Goal: Navigation & Orientation: Find specific page/section

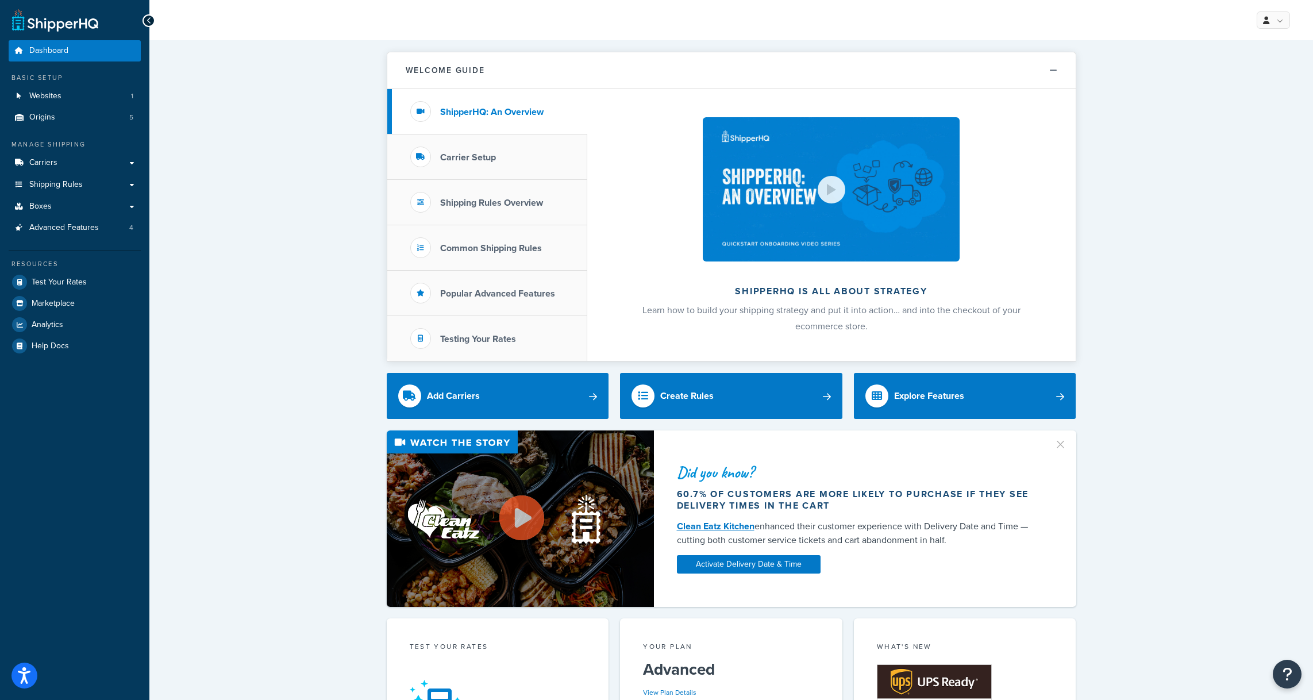
click at [1064, 441] on button "button" at bounding box center [1065, 440] width 3 height 3
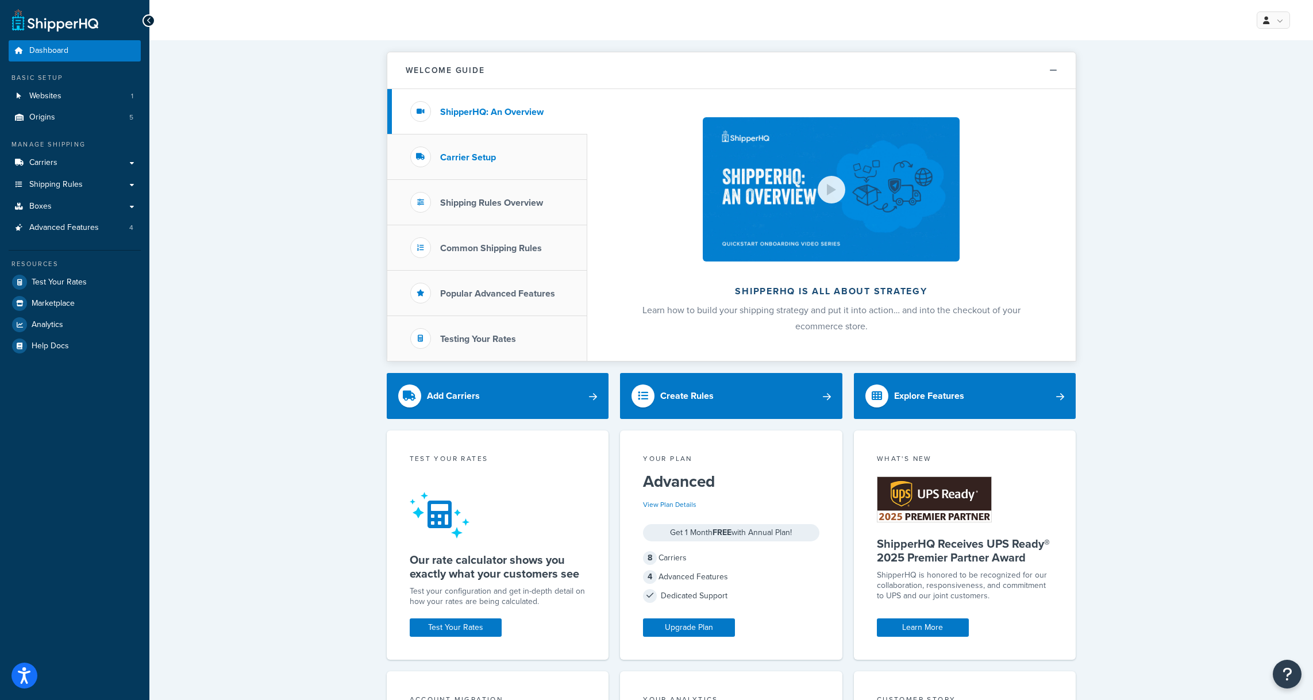
click at [511, 165] on li "Carrier Setup" at bounding box center [487, 156] width 200 height 45
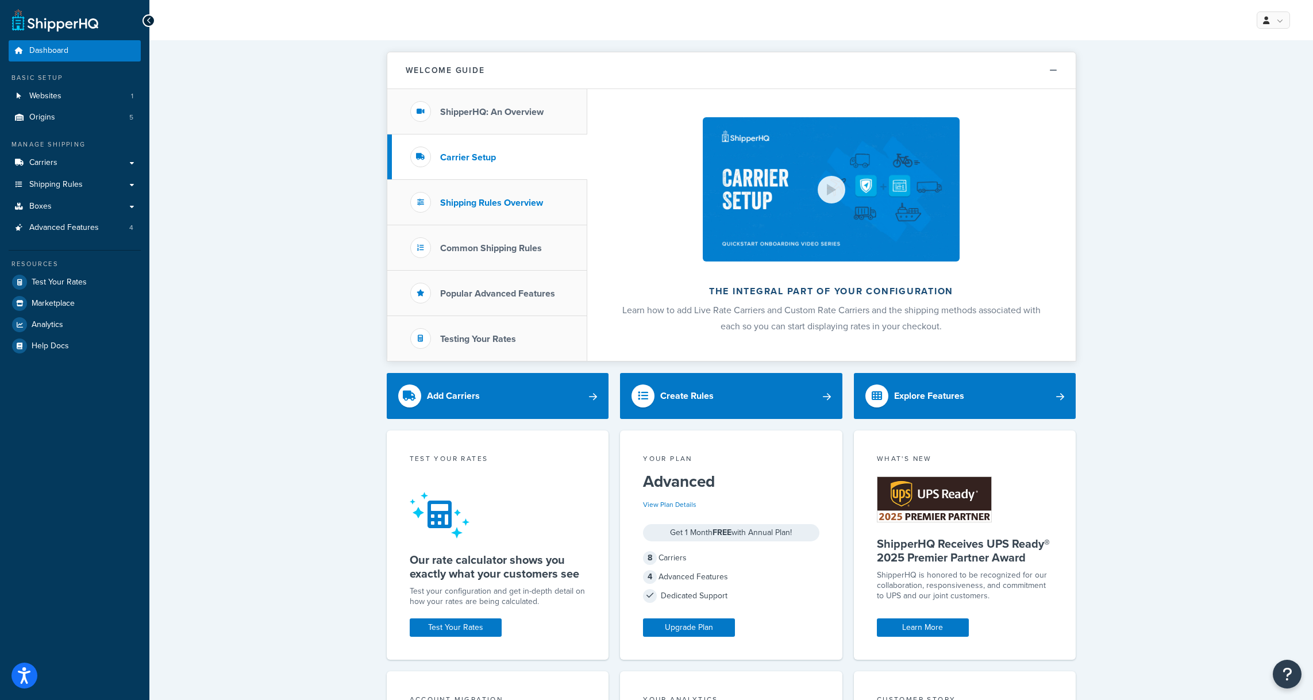
click at [519, 205] on h3 "Shipping Rules Overview" at bounding box center [491, 203] width 103 height 10
click at [499, 294] on h3 "Popular Advanced Features" at bounding box center [497, 293] width 115 height 10
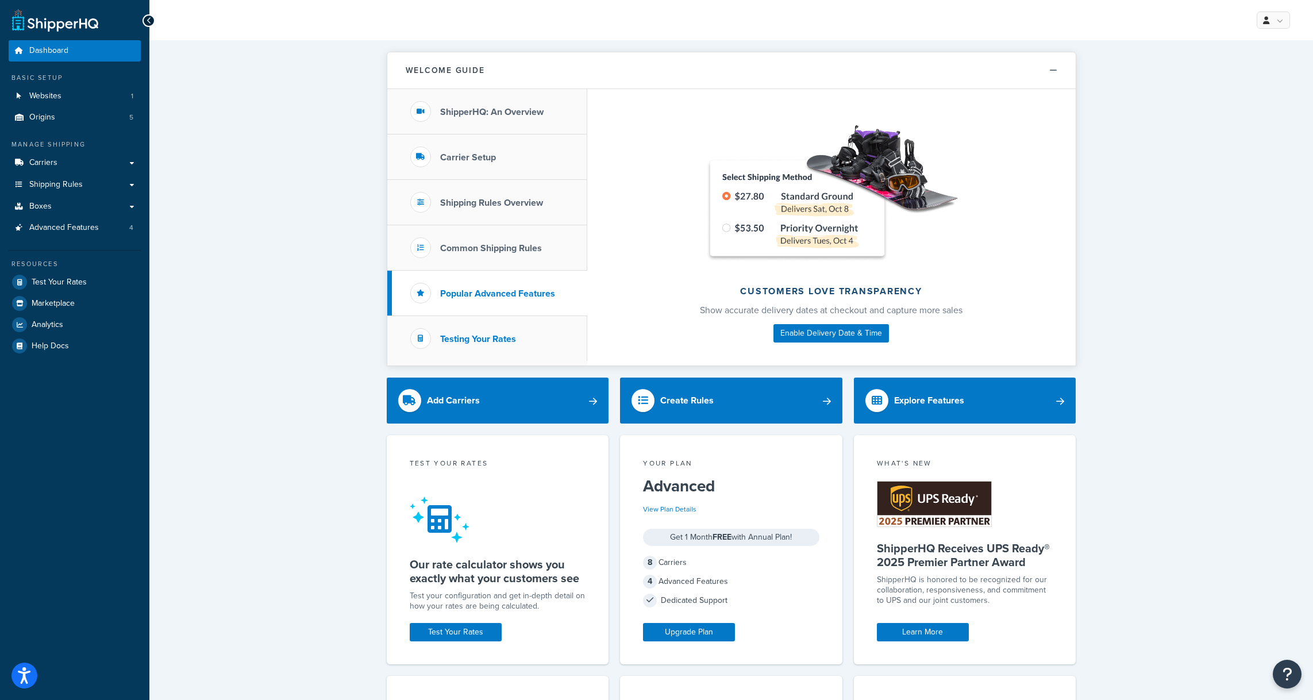
click at [484, 334] on h3 "Testing Your Rates" at bounding box center [478, 339] width 76 height 10
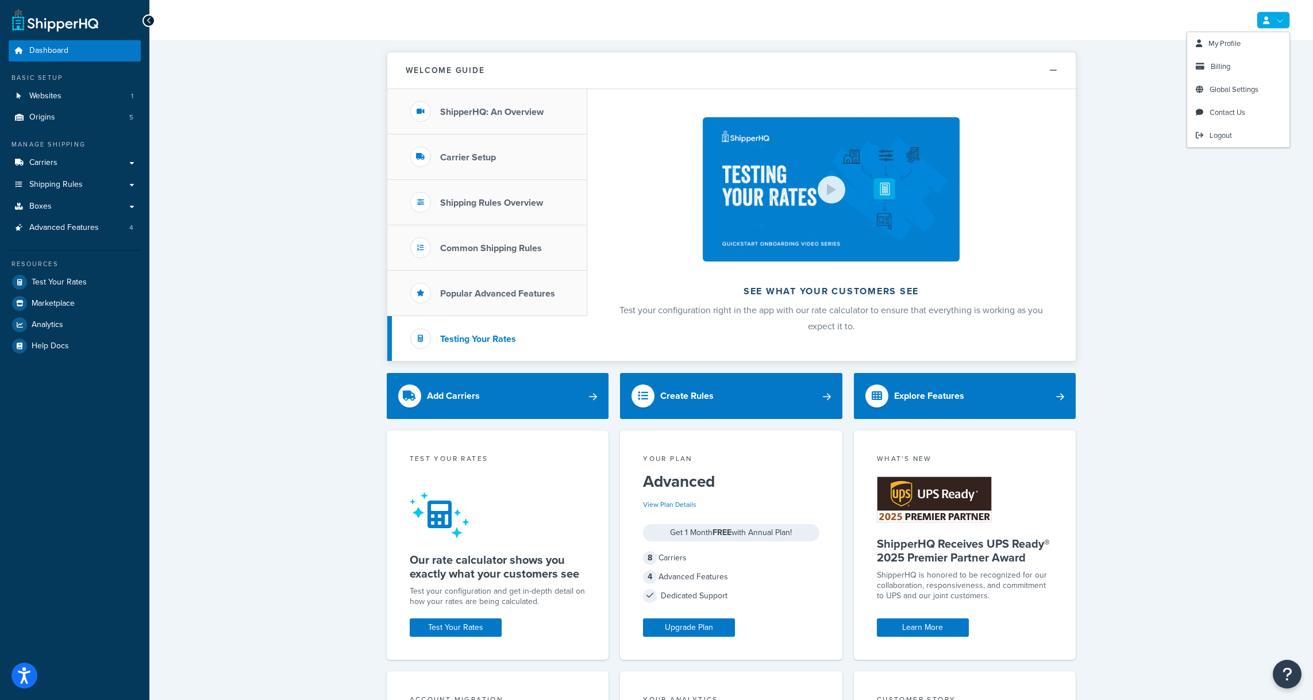
click at [1276, 21] on link at bounding box center [1272, 19] width 33 height 17
click at [1253, 40] on link "My Profile" at bounding box center [1238, 43] width 102 height 23
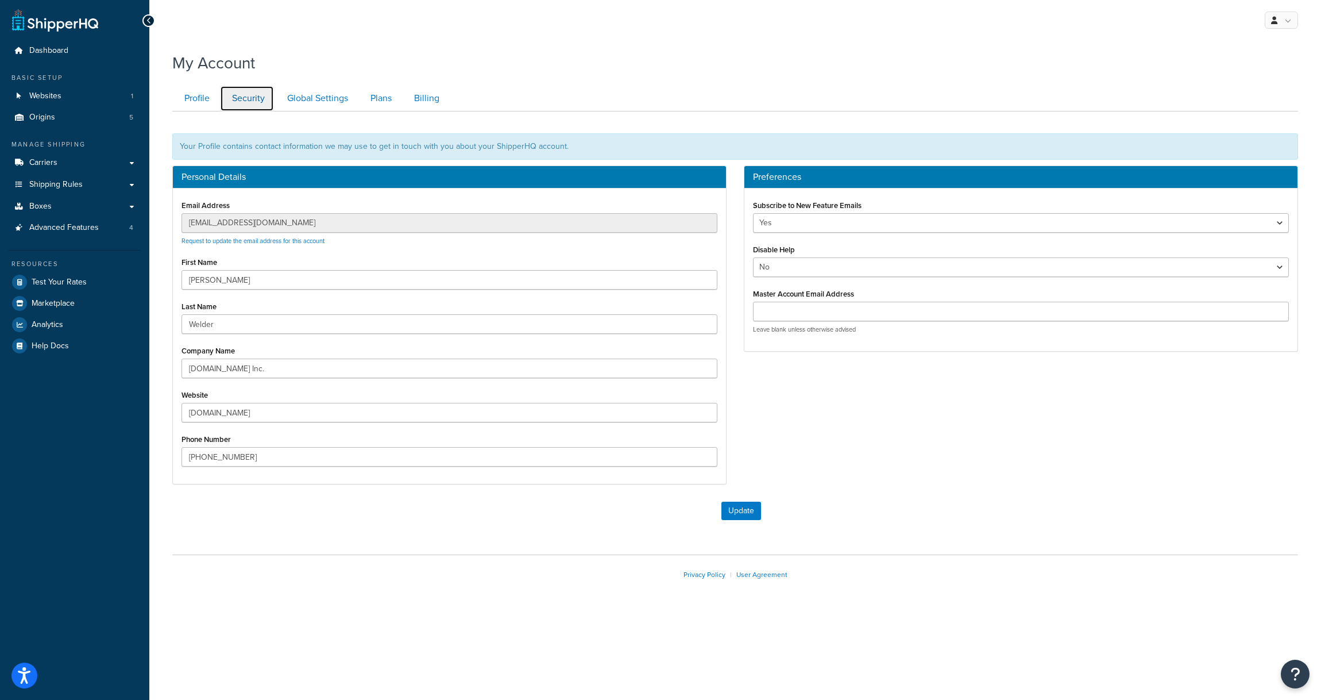
click at [240, 92] on link "Security" at bounding box center [247, 99] width 54 height 26
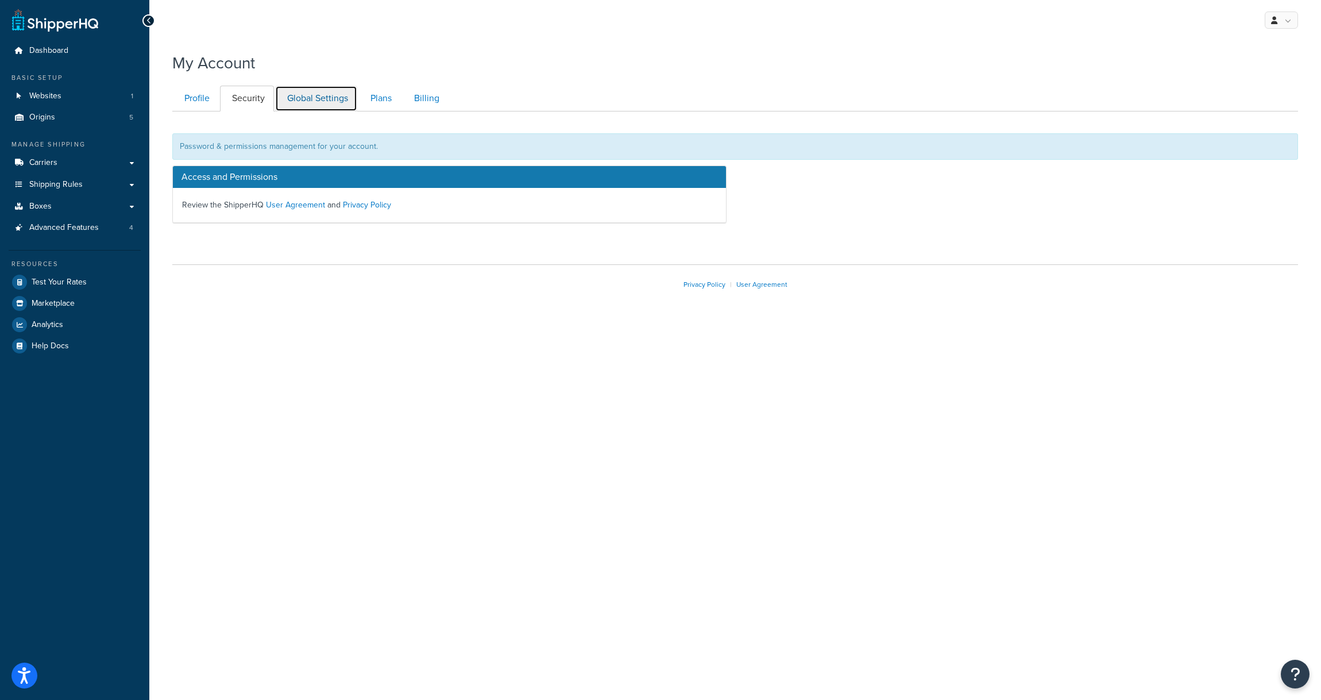
click at [319, 95] on link "Global Settings" at bounding box center [316, 99] width 82 height 26
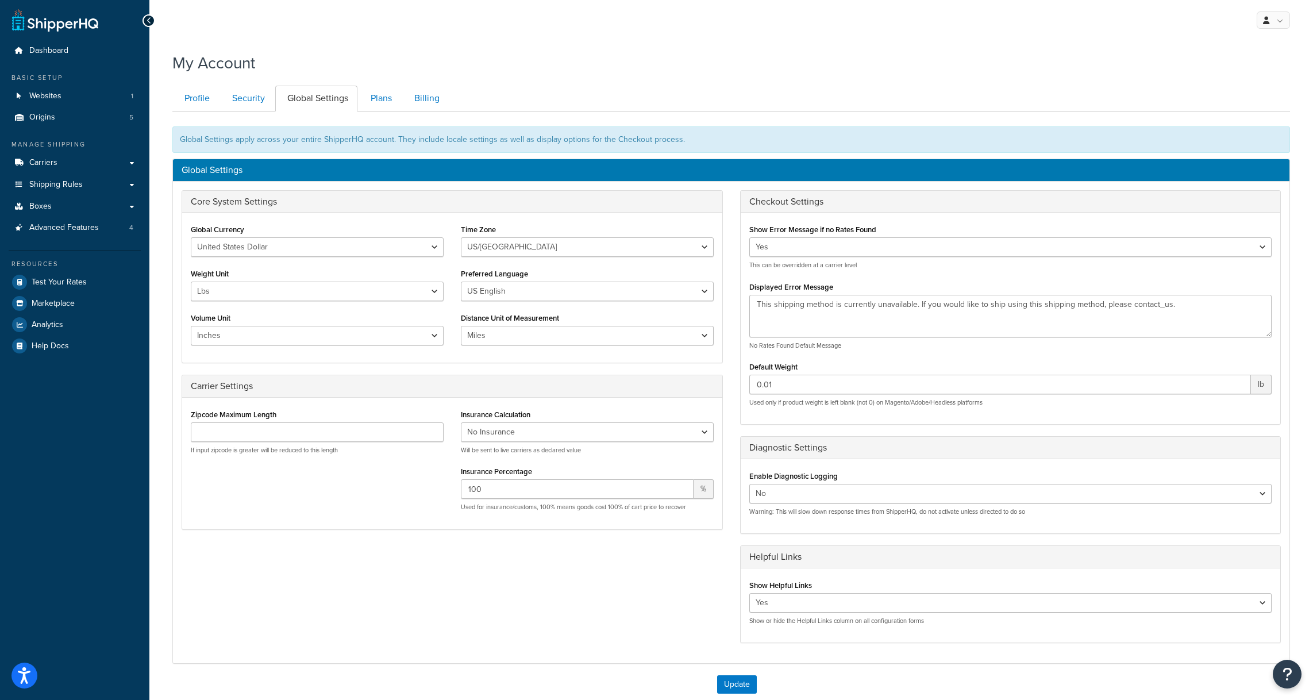
click at [149, 21] on icon at bounding box center [148, 21] width 5 height 8
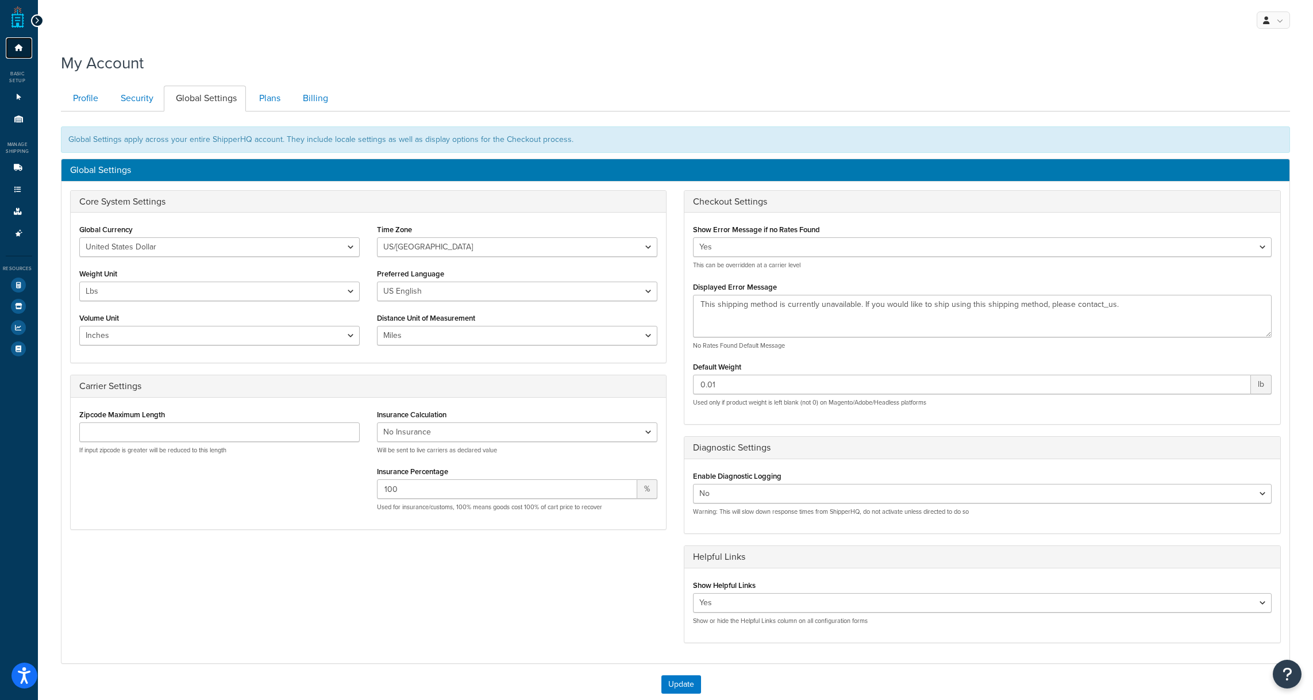
click at [18, 50] on icon at bounding box center [18, 47] width 11 height 7
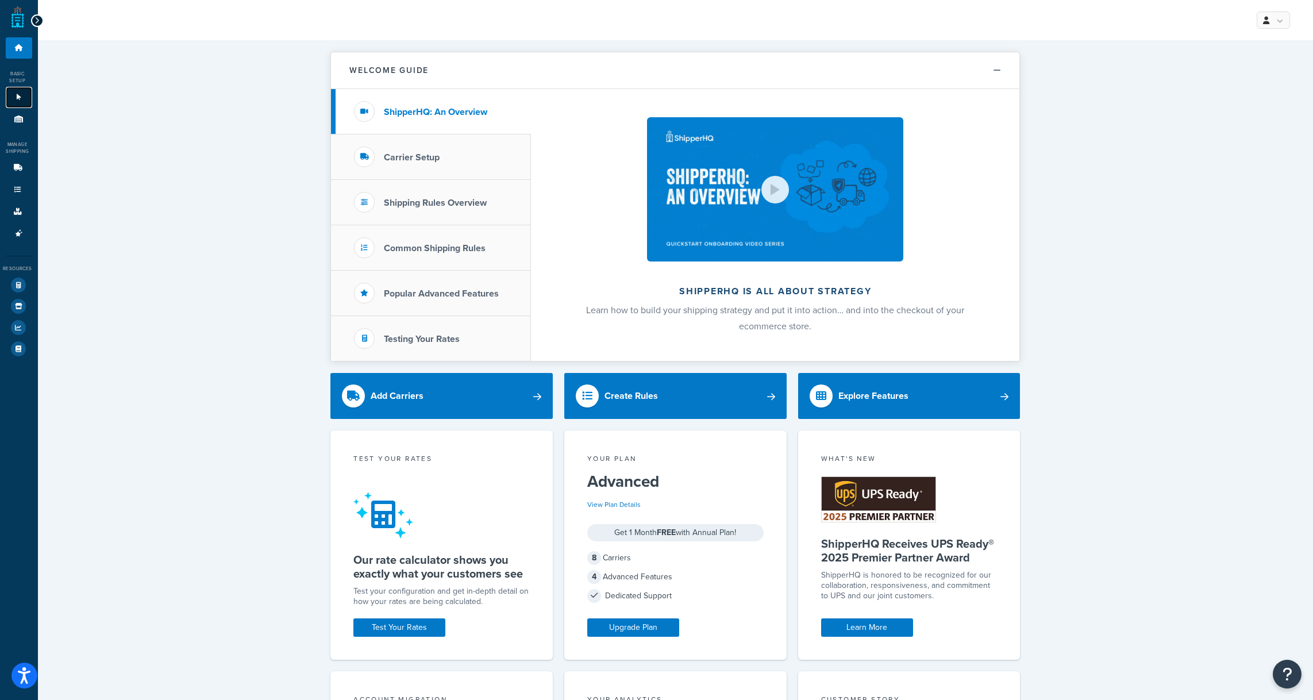
click at [19, 100] on icon at bounding box center [18, 97] width 11 height 7
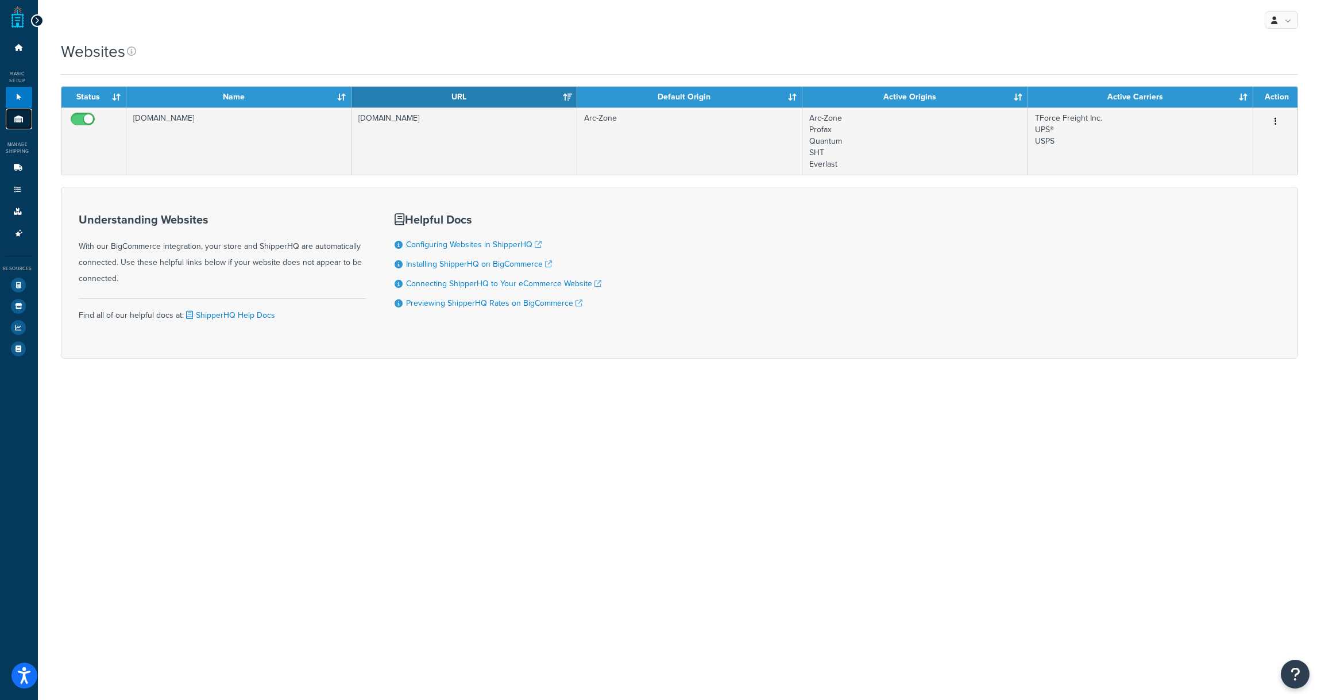
click at [17, 114] on link "Origins 5" at bounding box center [19, 119] width 26 height 21
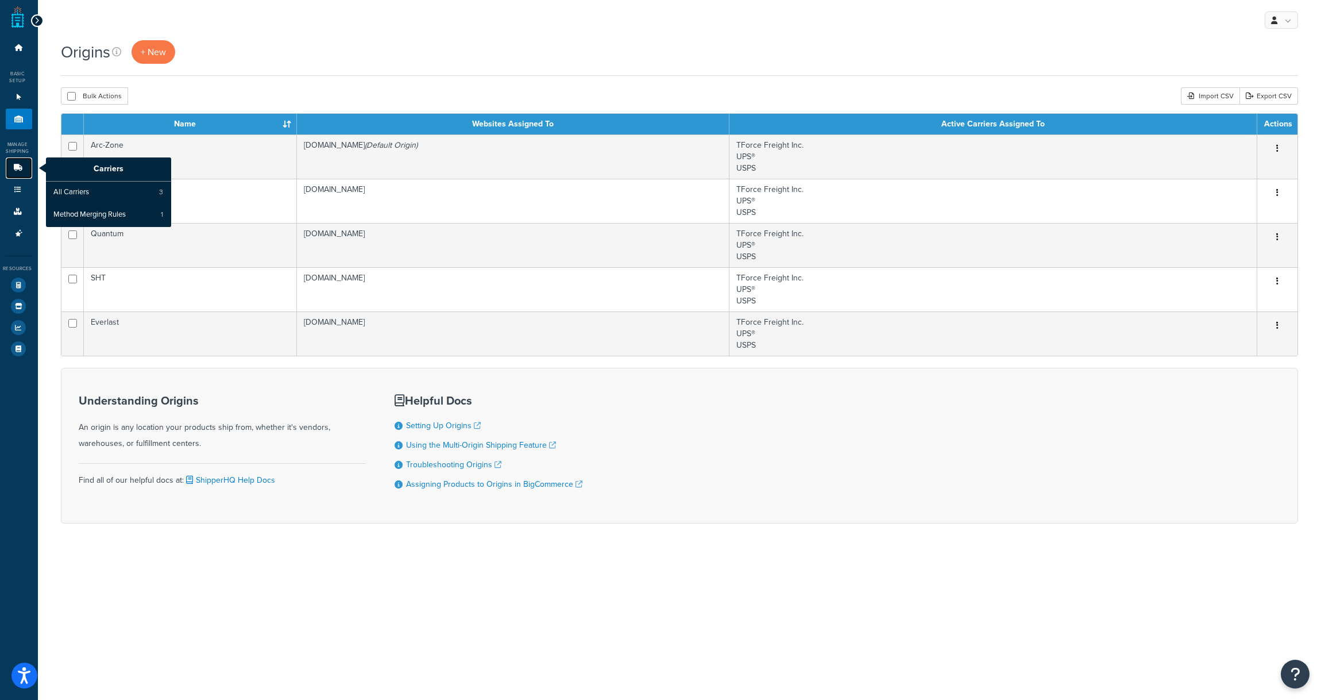
click at [20, 171] on icon at bounding box center [17, 167] width 11 height 7
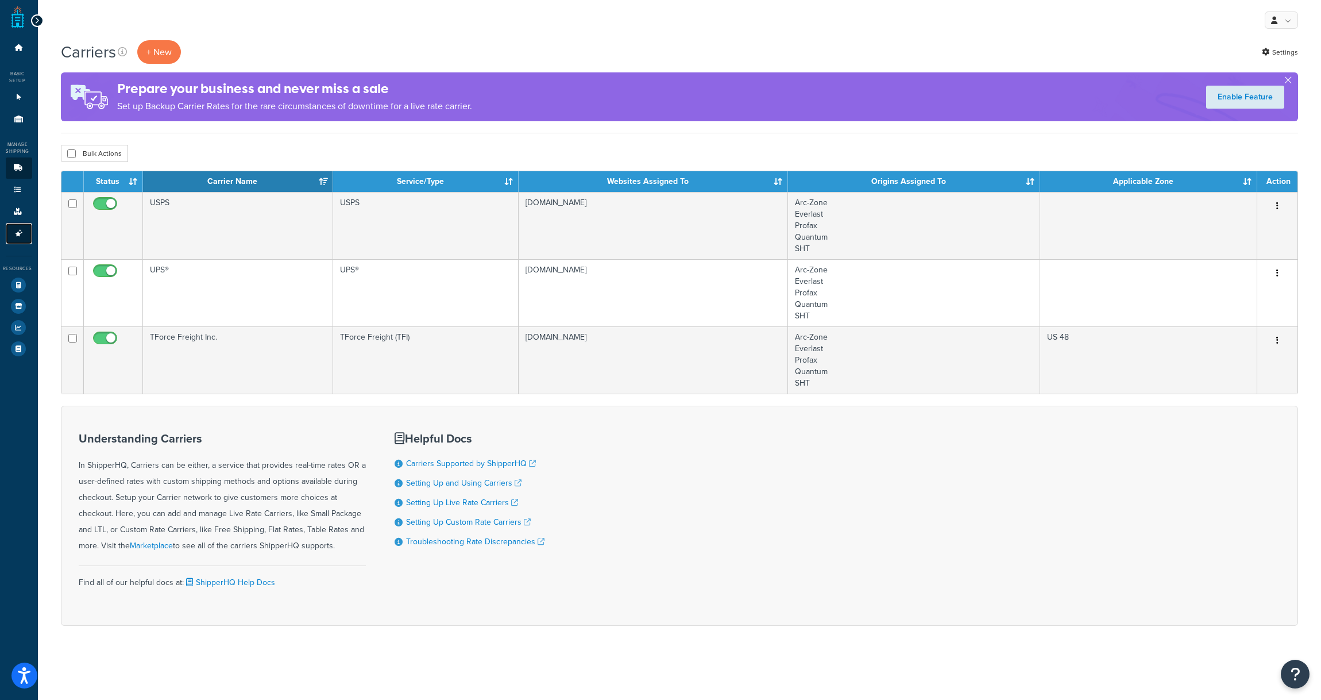
click at [21, 227] on link "Advanced Features 4" at bounding box center [19, 233] width 26 height 21
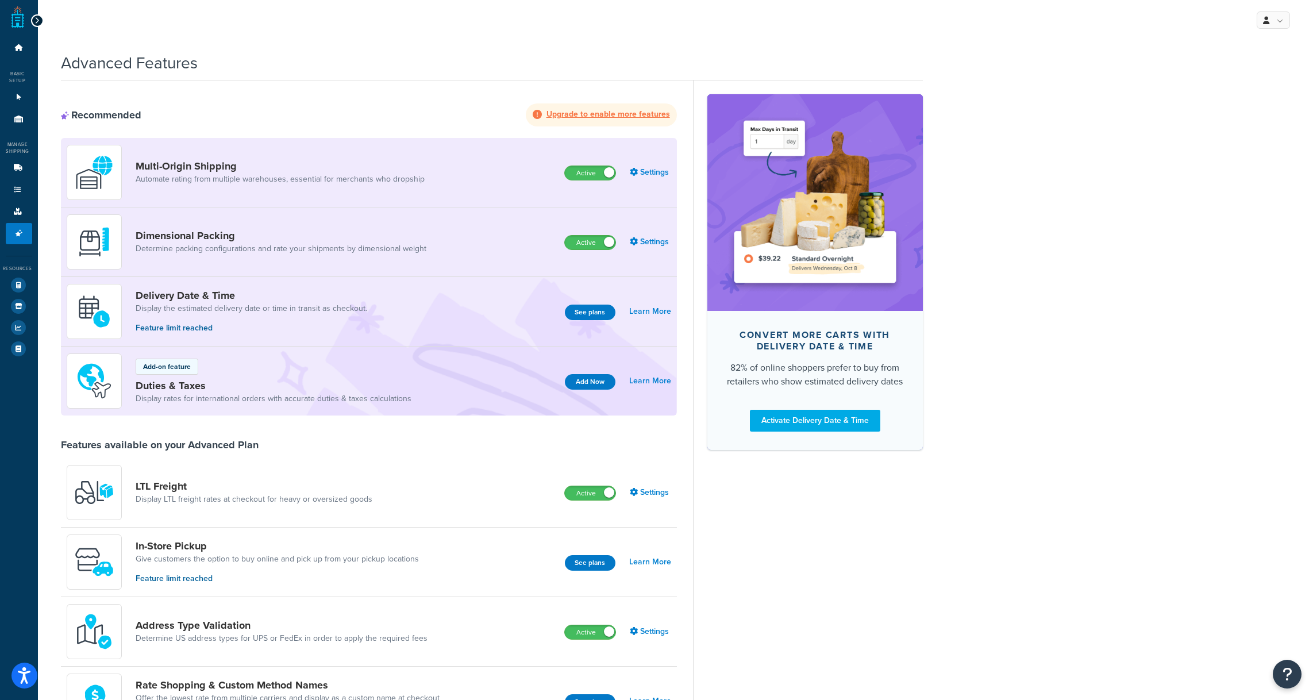
click at [33, 19] on div at bounding box center [37, 20] width 13 height 13
